Goal: Communication & Community: Connect with others

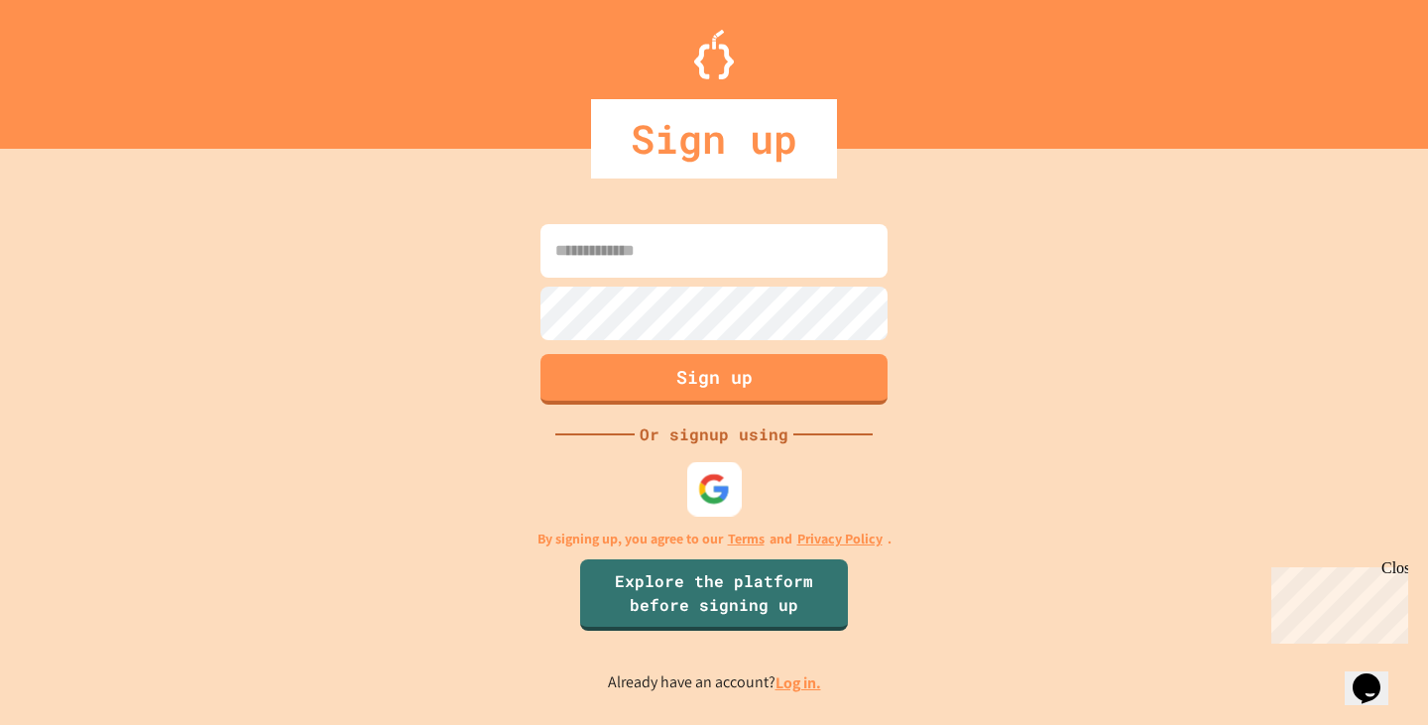
click at [718, 500] on img at bounding box center [714, 488] width 33 height 33
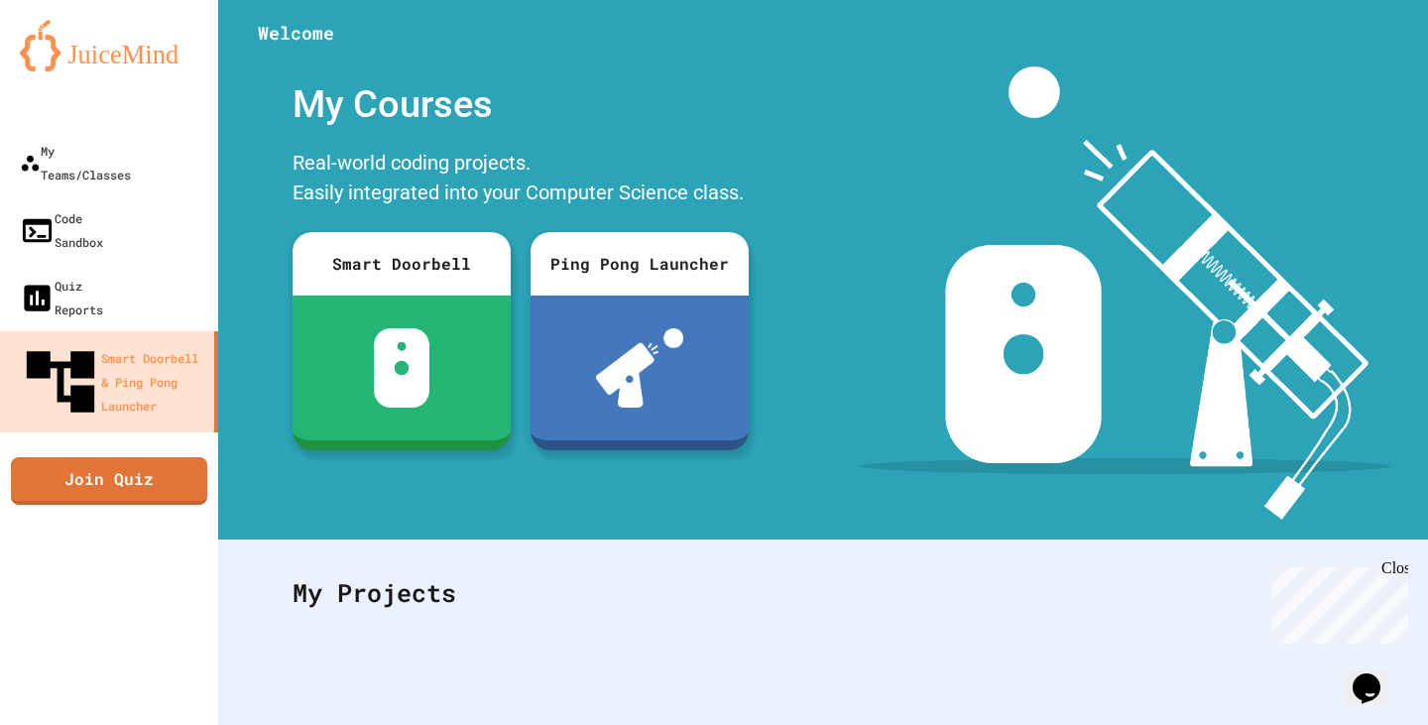
click at [663, 580] on div "My Projects" at bounding box center [823, 592] width 1101 height 77
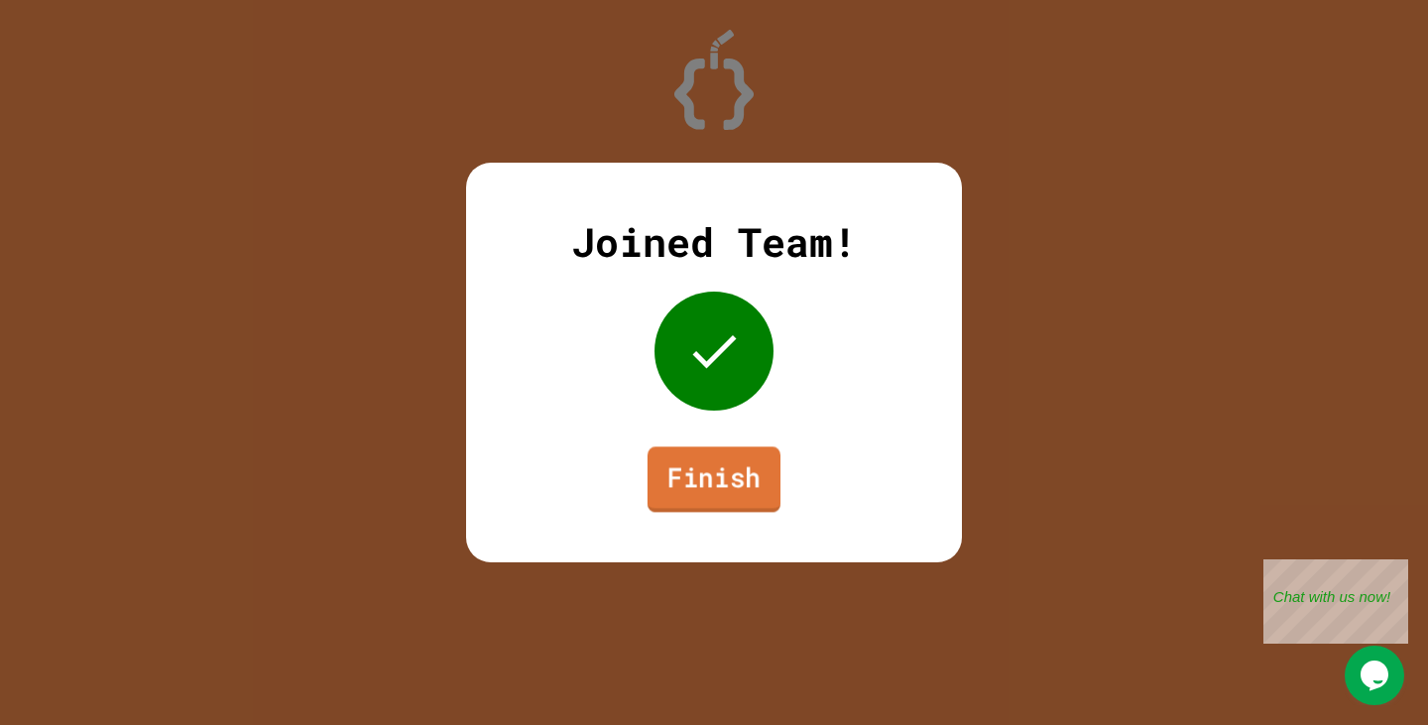
click at [696, 478] on link "Finish" at bounding box center [714, 478] width 133 height 65
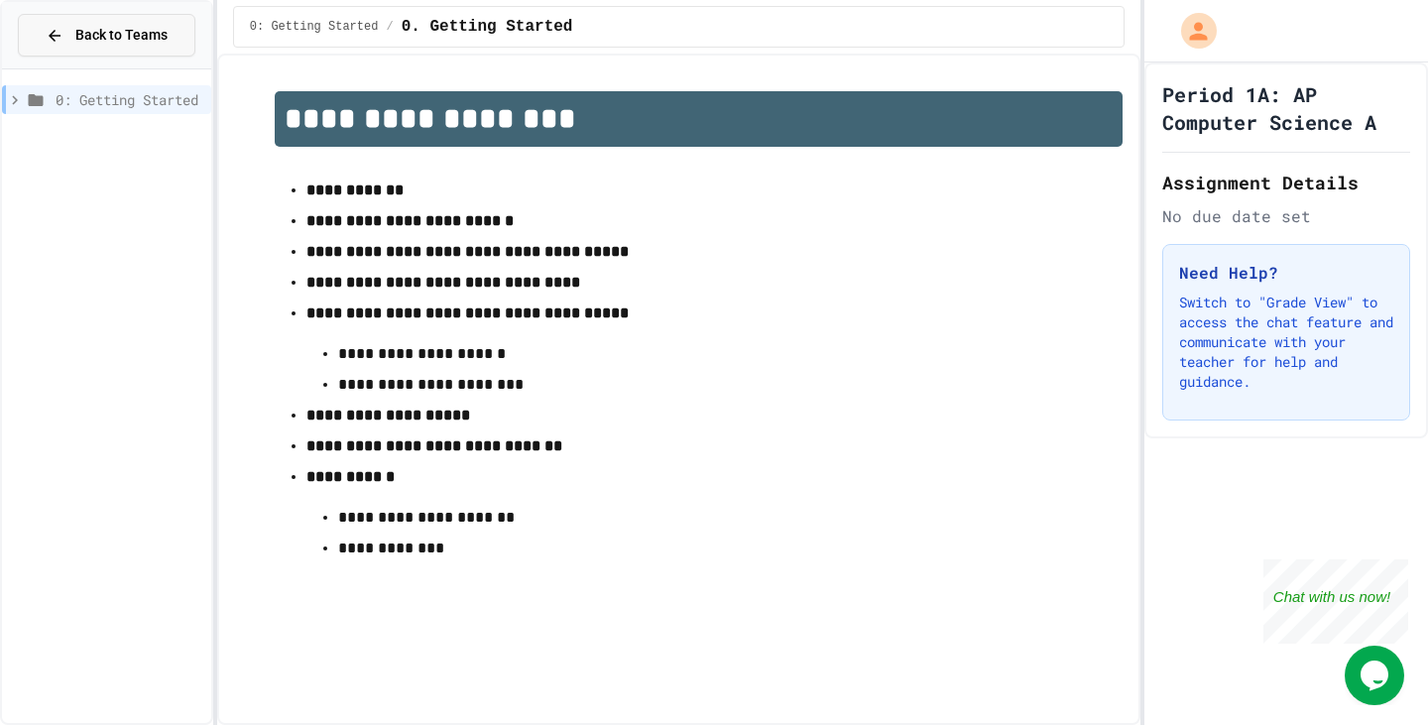
click at [147, 20] on button "Back to Teams" at bounding box center [107, 35] width 178 height 43
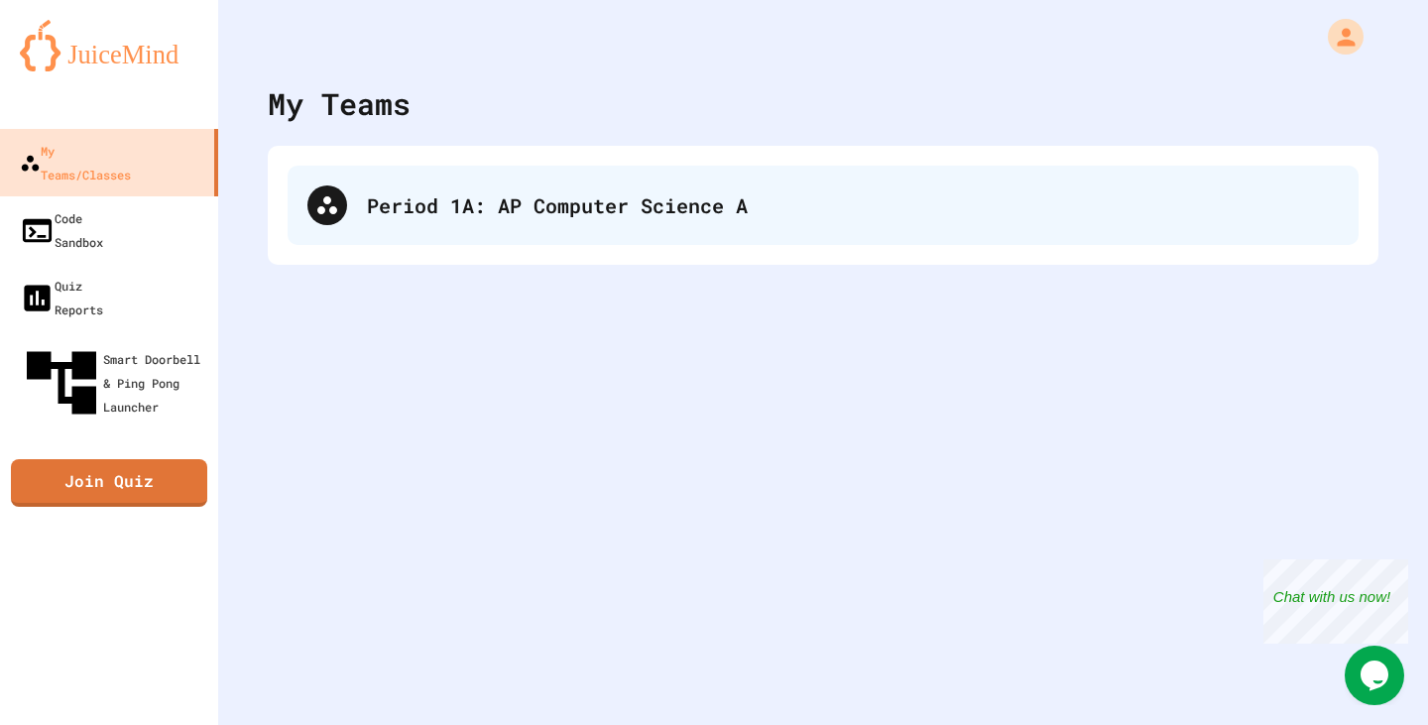
click at [350, 200] on div "Period 1A: AP Computer Science A" at bounding box center [823, 205] width 1071 height 79
